Goal: Task Accomplishment & Management: Manage account settings

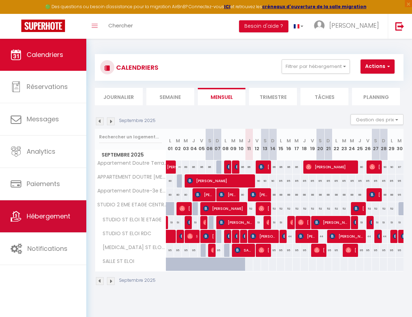
click at [57, 217] on span "Hébergement" at bounding box center [49, 215] width 44 height 9
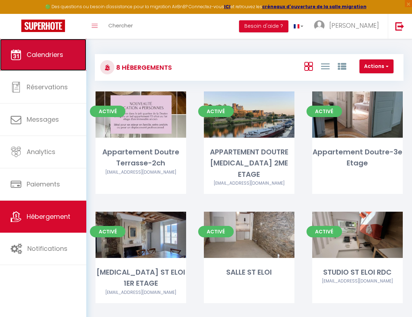
click at [53, 65] on link "Calendriers" at bounding box center [43, 55] width 86 height 32
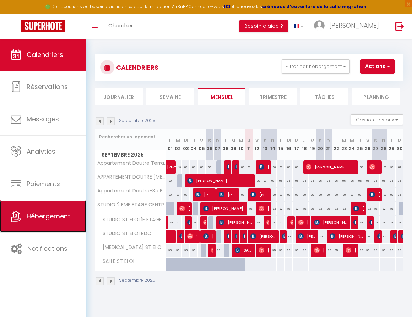
click at [48, 210] on link "Hébergement" at bounding box center [43, 216] width 86 height 32
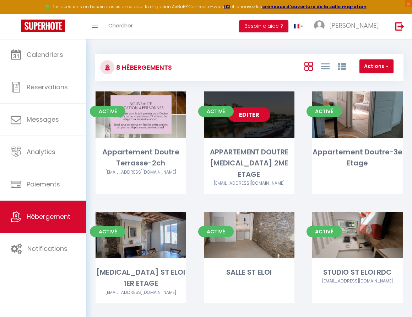
click at [272, 123] on div "Editer" at bounding box center [249, 114] width 91 height 46
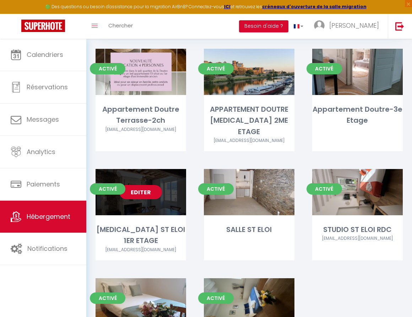
scroll to position [44, 0]
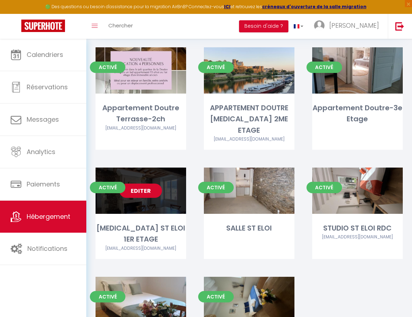
click at [150, 186] on link "Editer" at bounding box center [140, 190] width 43 height 14
click at [149, 183] on link "Editer" at bounding box center [140, 190] width 43 height 14
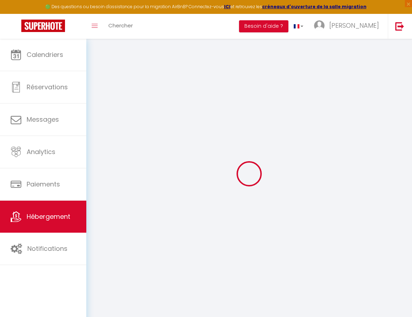
select select "17:00"
select select "11:00"
select select "30"
select select "120"
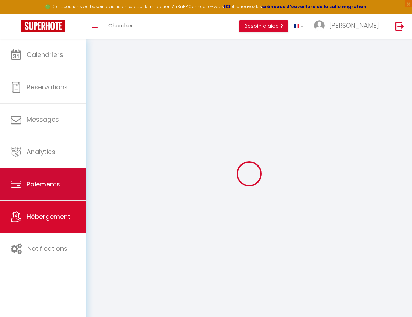
select select
checkbox input "false"
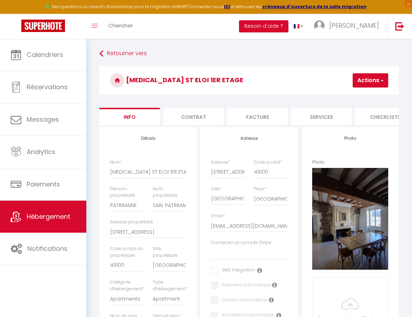
select select
checkbox input "false"
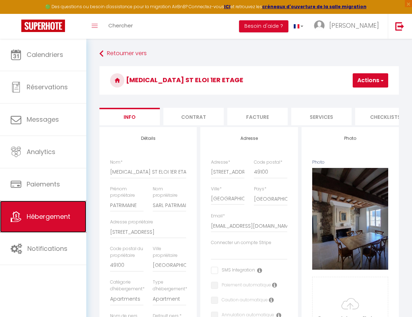
click at [21, 218] on icon at bounding box center [16, 216] width 11 height 11
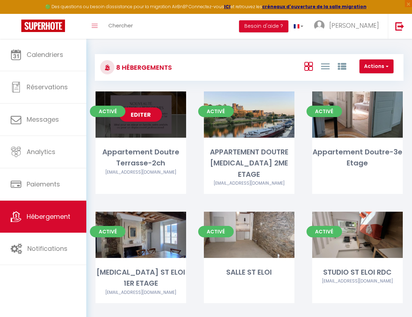
click at [137, 123] on div "Editer" at bounding box center [141, 114] width 91 height 46
select select "3"
select select "2"
select select "1"
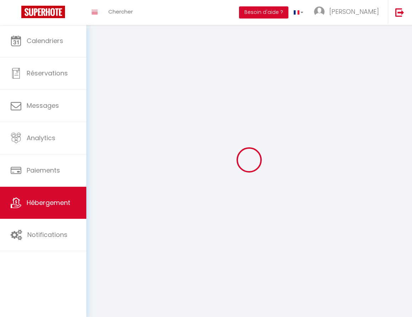
select select
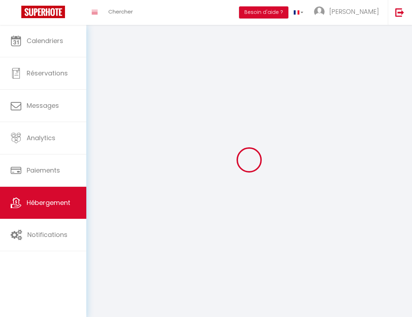
select select
checkbox input "false"
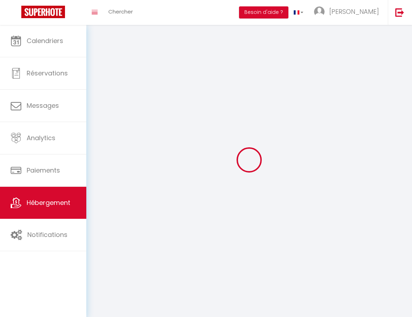
select select
select select "1"
select select "28"
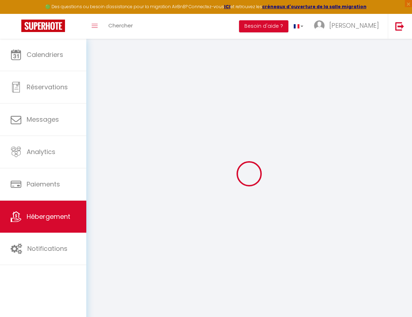
select select
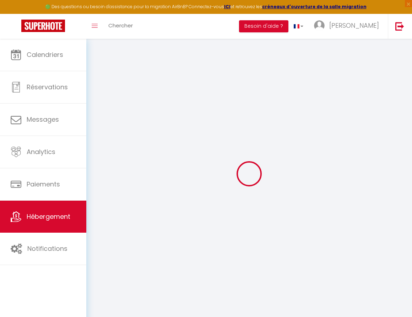
select select
checkbox input "false"
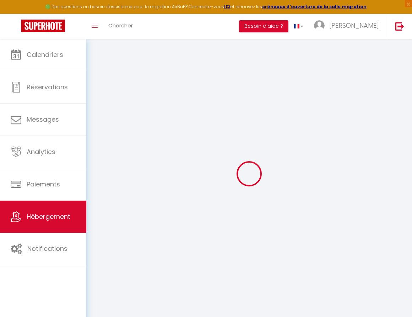
select select
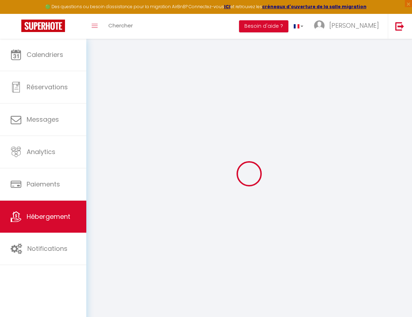
select select
checkbox input "false"
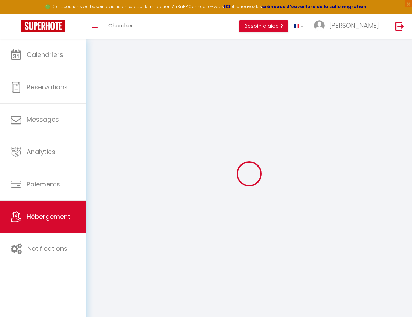
checkbox input "false"
select select
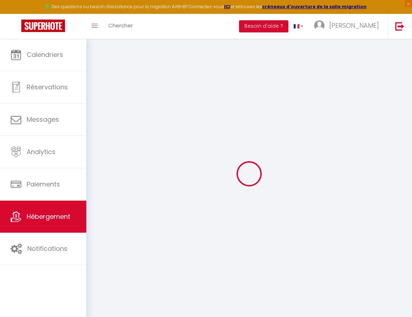
select select
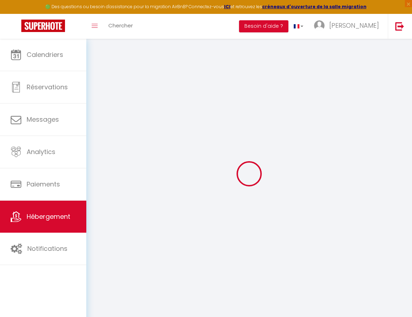
checkbox input "false"
select select
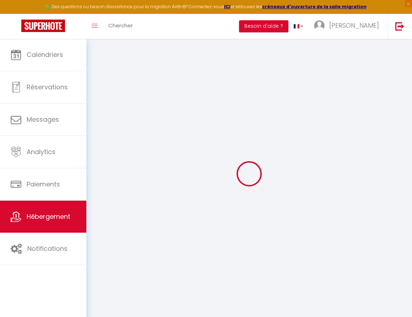
select select
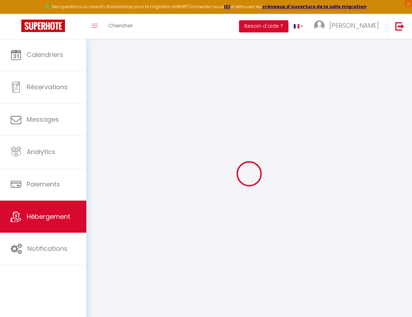
select select
checkbox input "false"
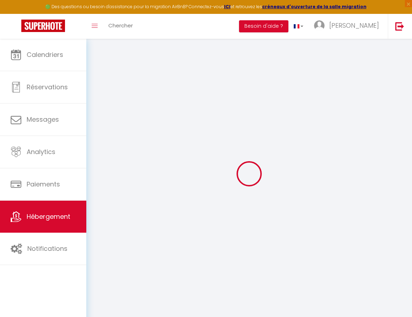
checkbox input "false"
select select
type input "Appartement Doutre Terrasse-2ch"
type input "SARL"
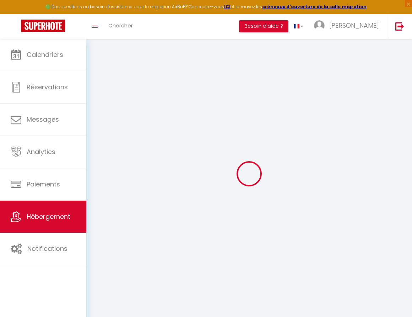
type input "PATRIMAINE"
type input "[STREET_ADDRESS]"
type input "49100"
type input "[GEOGRAPHIC_DATA]"
select select "2"
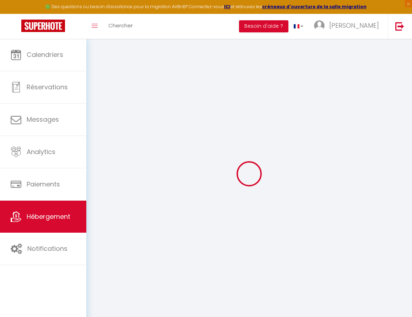
type input "60"
type input "55"
select select
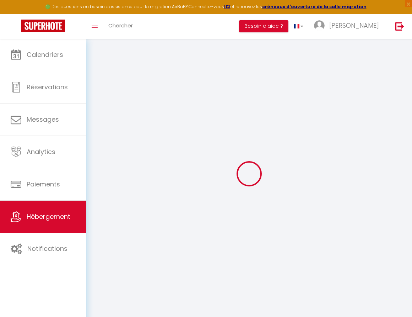
select select
type input "[STREET_ADDRESS]"
type input "49100"
type input "[GEOGRAPHIC_DATA]"
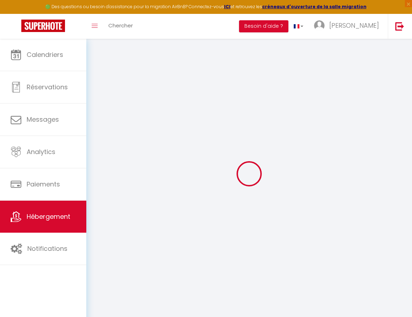
type input "[EMAIL_ADDRESS][DOMAIN_NAME]"
select select
checkbox input "false"
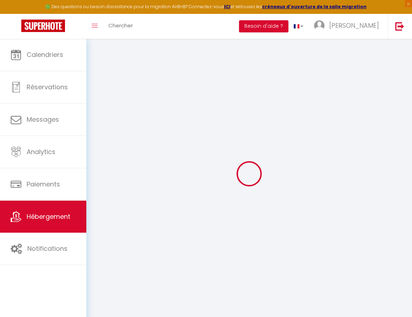
checkbox input "false"
type input "0"
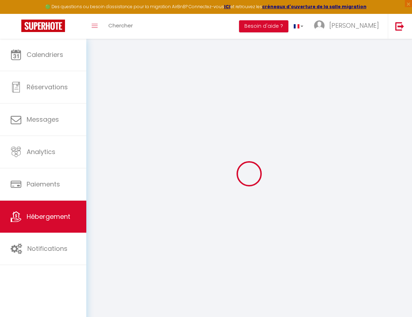
select select
checkbox input "false"
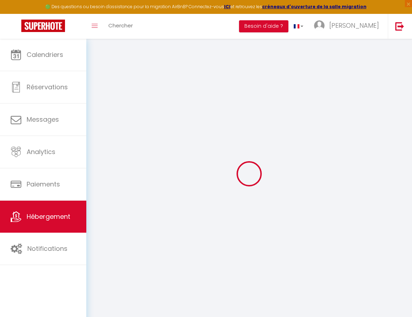
checkbox input "false"
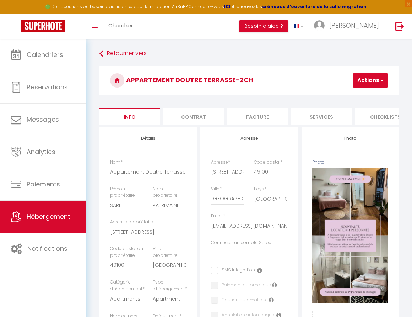
select select
checkbox input "false"
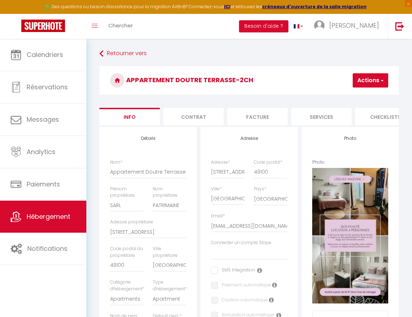
checkbox input "false"
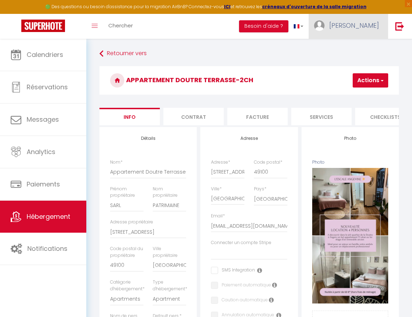
select select
checkbox input "false"
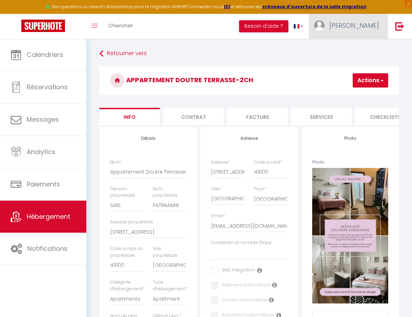
checkbox input "false"
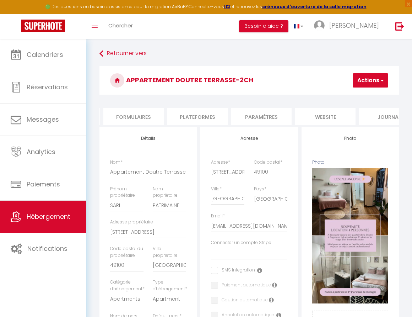
scroll to position [0, 340]
click at [306, 118] on li "website" at bounding box center [301, 116] width 60 height 17
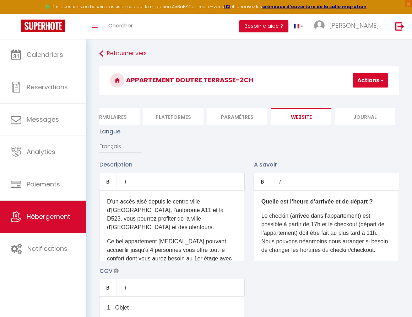
click at [351, 115] on li "Journal" at bounding box center [365, 116] width 60 height 17
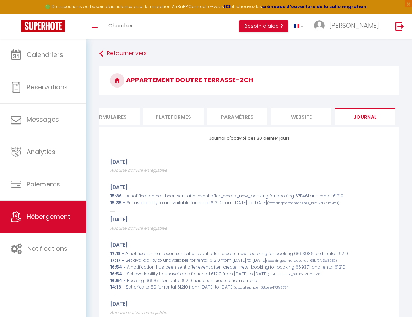
click at [295, 114] on li "website" at bounding box center [301, 116] width 60 height 17
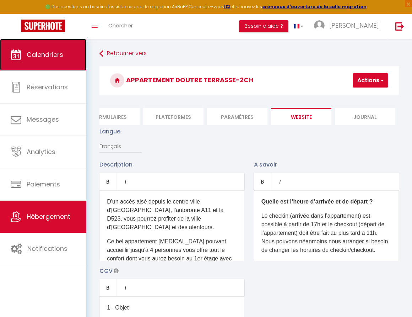
click at [52, 53] on span "Calendriers" at bounding box center [45, 54] width 37 height 9
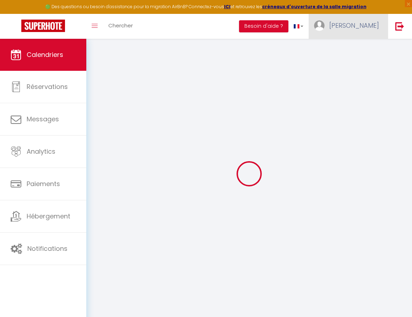
click at [370, 25] on span "[PERSON_NAME]" at bounding box center [354, 25] width 50 height 9
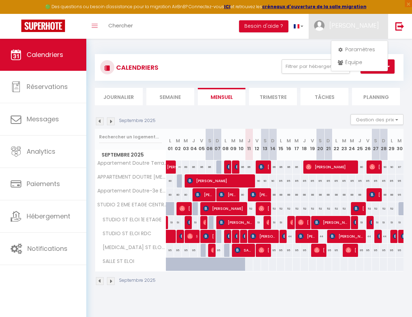
click at [400, 47] on div "CALENDRIERS Filtrer par hébergement Tous Appartement Doutre Terrasse-2ch APPART…" at bounding box center [249, 170] width 326 height 262
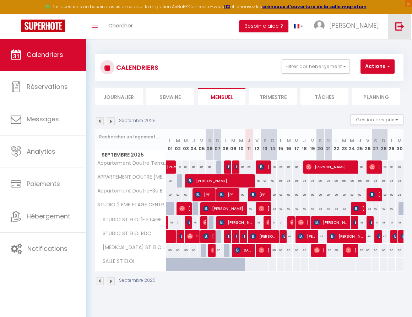
click at [399, 29] on img at bounding box center [399, 26] width 9 height 9
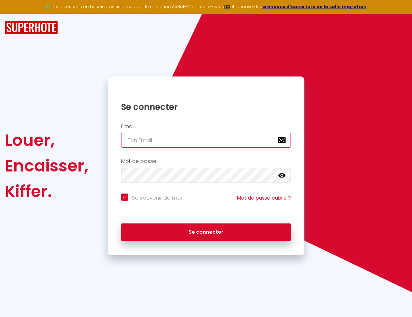
type input "[EMAIL_ADDRESS][DOMAIN_NAME]"
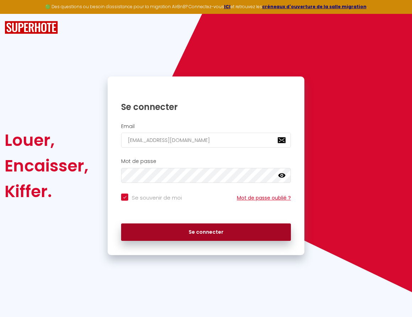
drag, startPoint x: 234, startPoint y: 236, endPoint x: 276, endPoint y: 196, distance: 58.1
click at [234, 236] on button "Se connecter" at bounding box center [206, 232] width 170 height 18
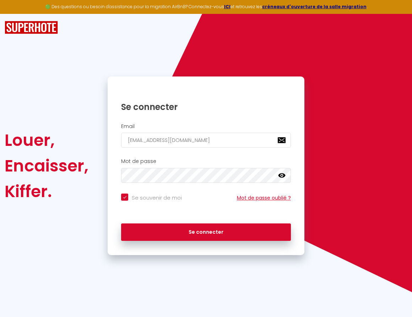
checkbox input "true"
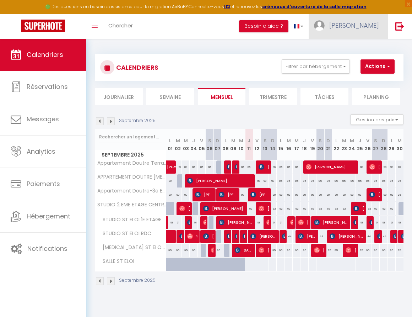
click at [347, 27] on span "[PERSON_NAME]" at bounding box center [354, 25] width 50 height 9
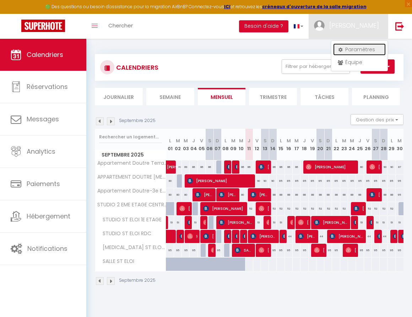
click at [356, 49] on link "Paramètres" at bounding box center [359, 49] width 53 height 12
select select "28"
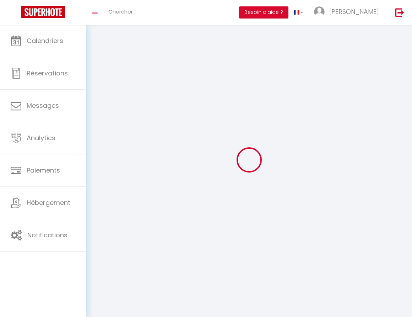
select select "fr"
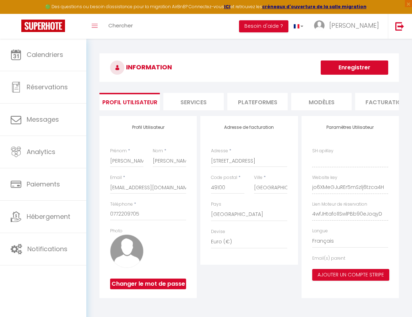
type input "jo6XMeGJuREr5mSzlj6tzca4H"
type input "4wfJHtafo1lSwlPBb90eJoqyD"
type input "[URL][DOMAIN_NAME]"
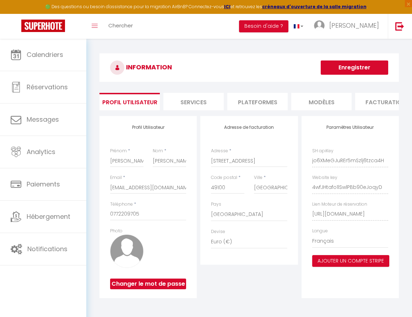
scroll to position [1, 0]
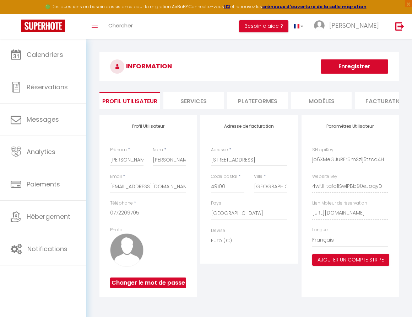
click at [390, 211] on div "Paramètres Utilisateur SH apiKey jo6XMeGJuREr5mSzlj6tzca4H Website key 4wfJHtaf…" at bounding box center [350, 206] width 97 height 182
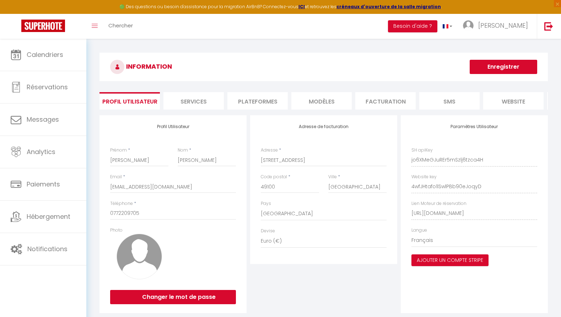
scroll to position [0, 73]
click at [332, 292] on div "Adresse de facturation Adresse * [STREET_ADDRESS] [GEOGRAPHIC_DATA] [GEOGRAPHIC…" at bounding box center [323, 214] width 151 height 198
